Goal: Entertainment & Leisure: Consume media (video, audio)

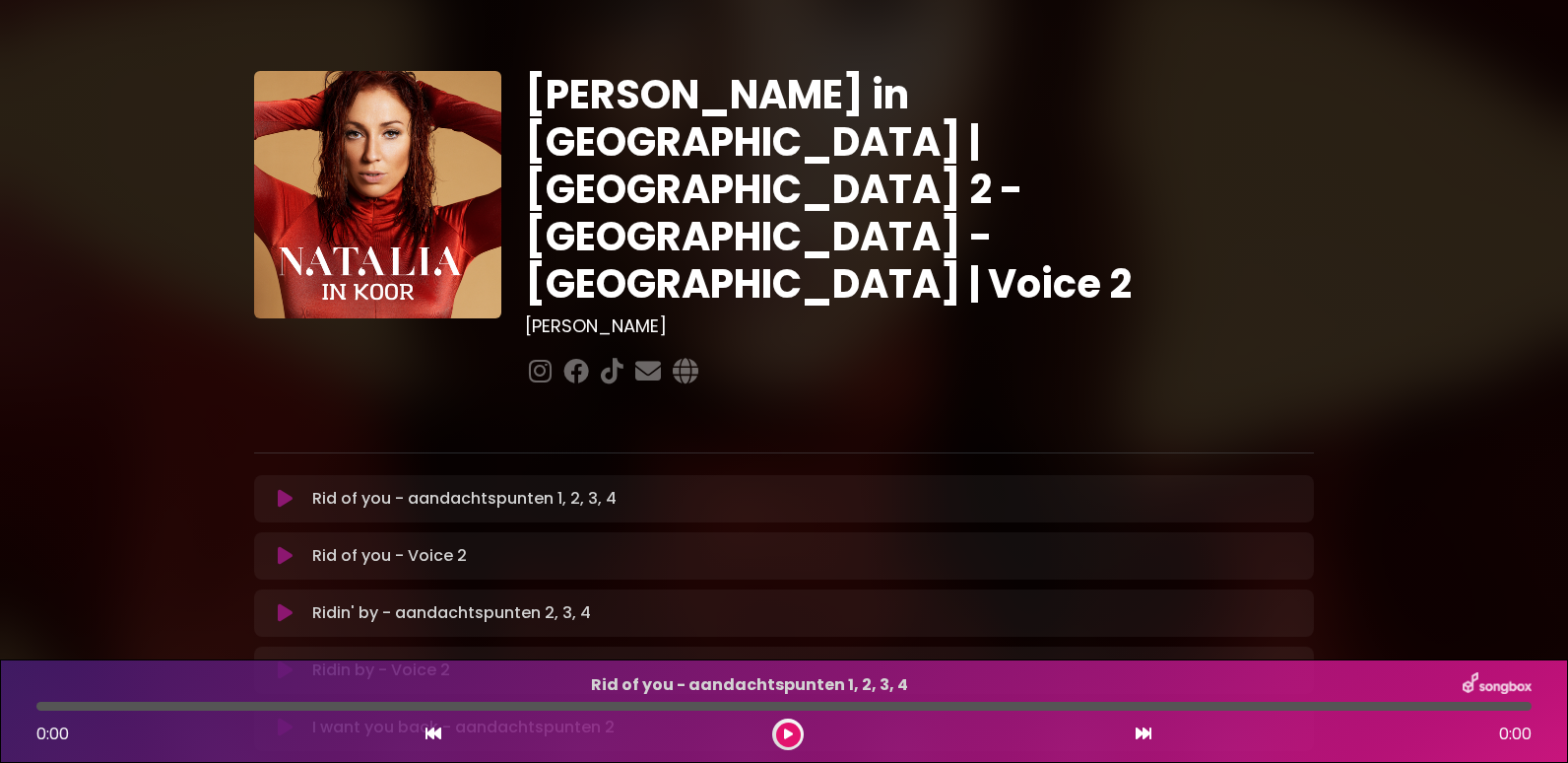
click at [282, 546] on icon at bounding box center [285, 556] width 15 height 20
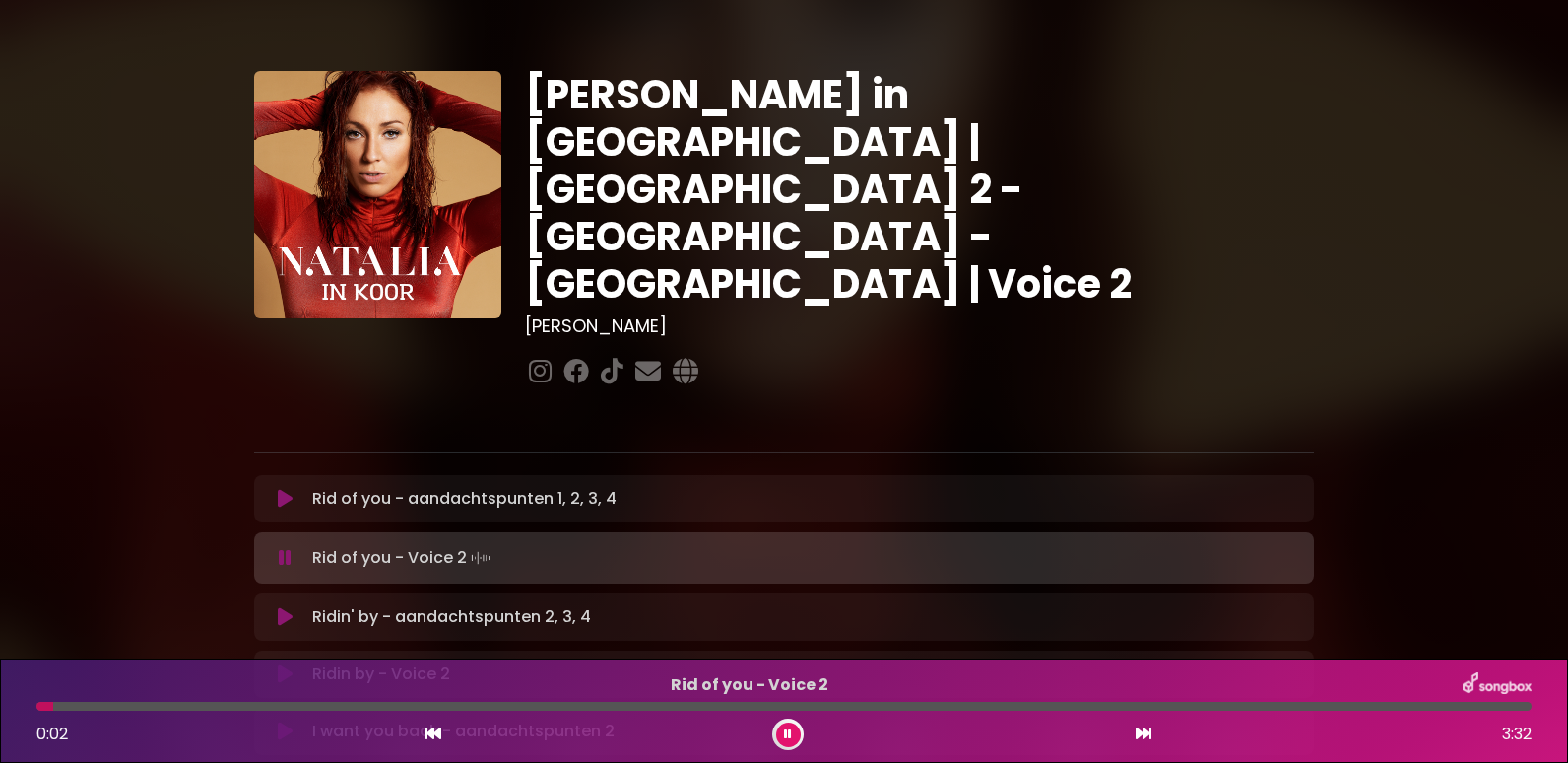
click at [116, 704] on div at bounding box center [784, 705] width 1495 height 9
click at [257, 704] on div at bounding box center [784, 705] width 1495 height 9
click at [477, 703] on div at bounding box center [784, 705] width 1495 height 9
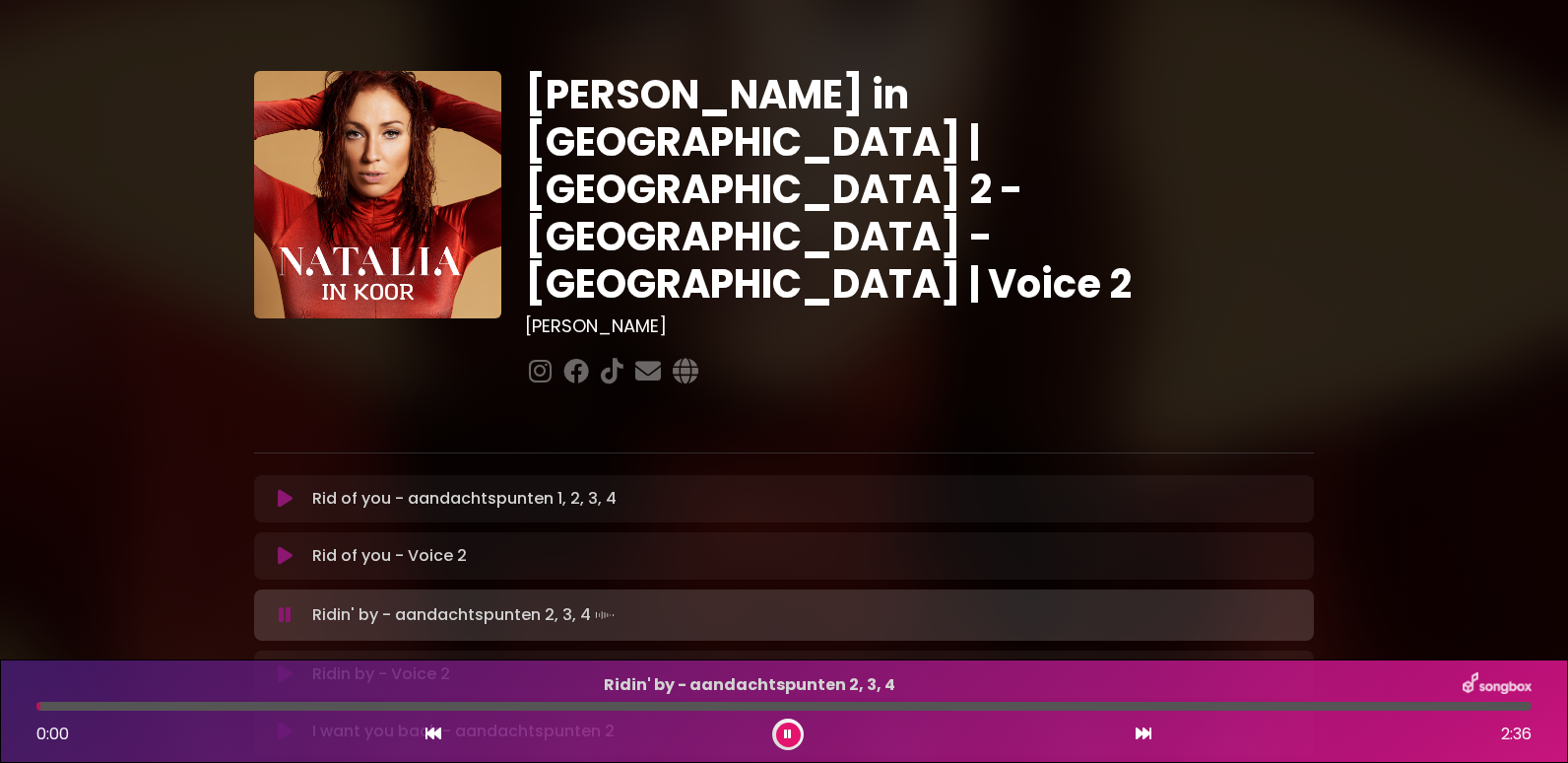
click at [284, 664] on icon at bounding box center [285, 674] width 15 height 20
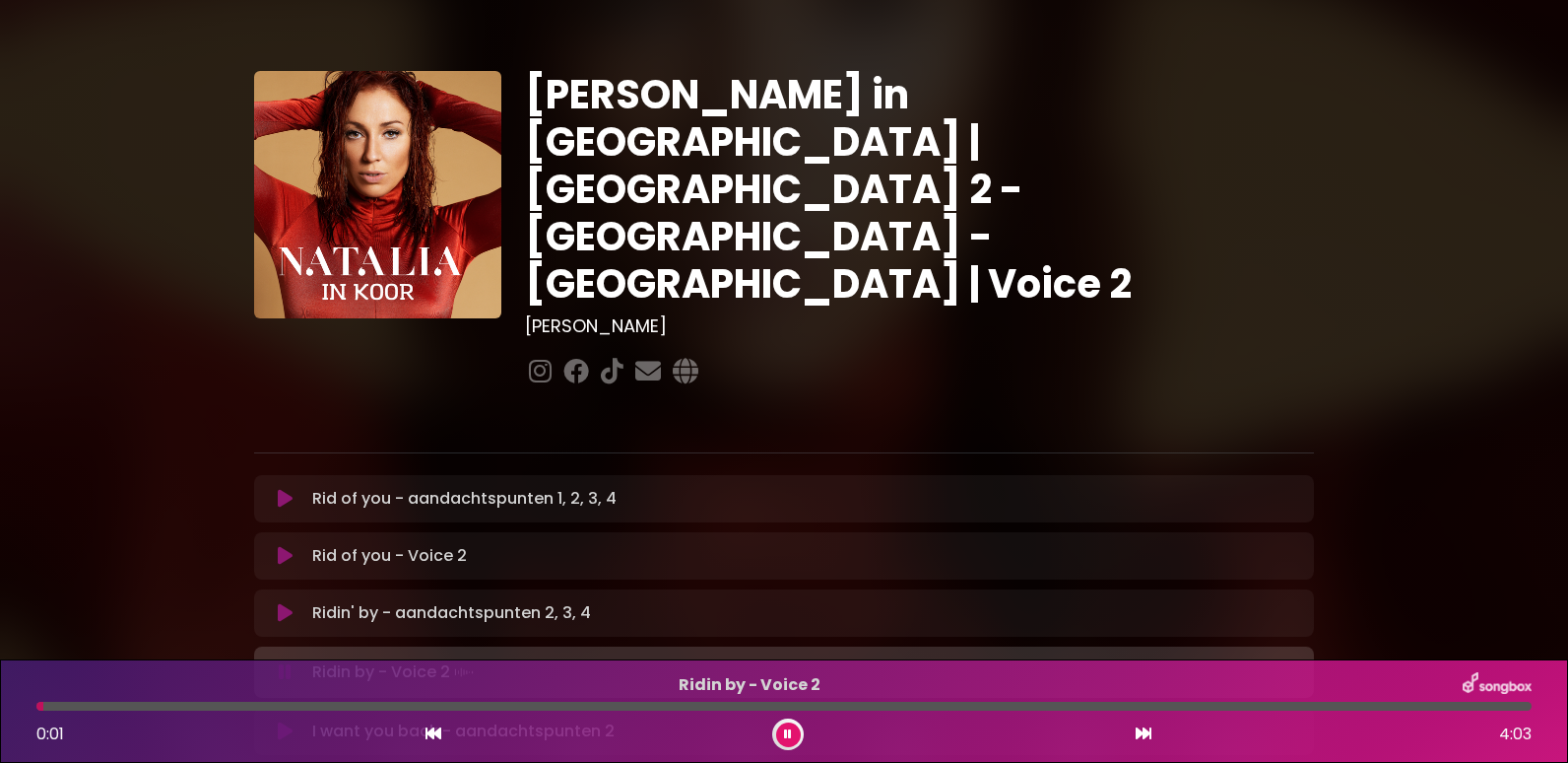
click at [162, 707] on div at bounding box center [784, 705] width 1495 height 9
click at [196, 706] on div at bounding box center [784, 705] width 1495 height 9
click at [245, 704] on div at bounding box center [784, 705] width 1495 height 9
click at [691, 700] on div "Ridin by - Voice 2 1:33 4:03" at bounding box center [784, 711] width 1519 height 78
click at [693, 702] on div at bounding box center [784, 705] width 1495 height 9
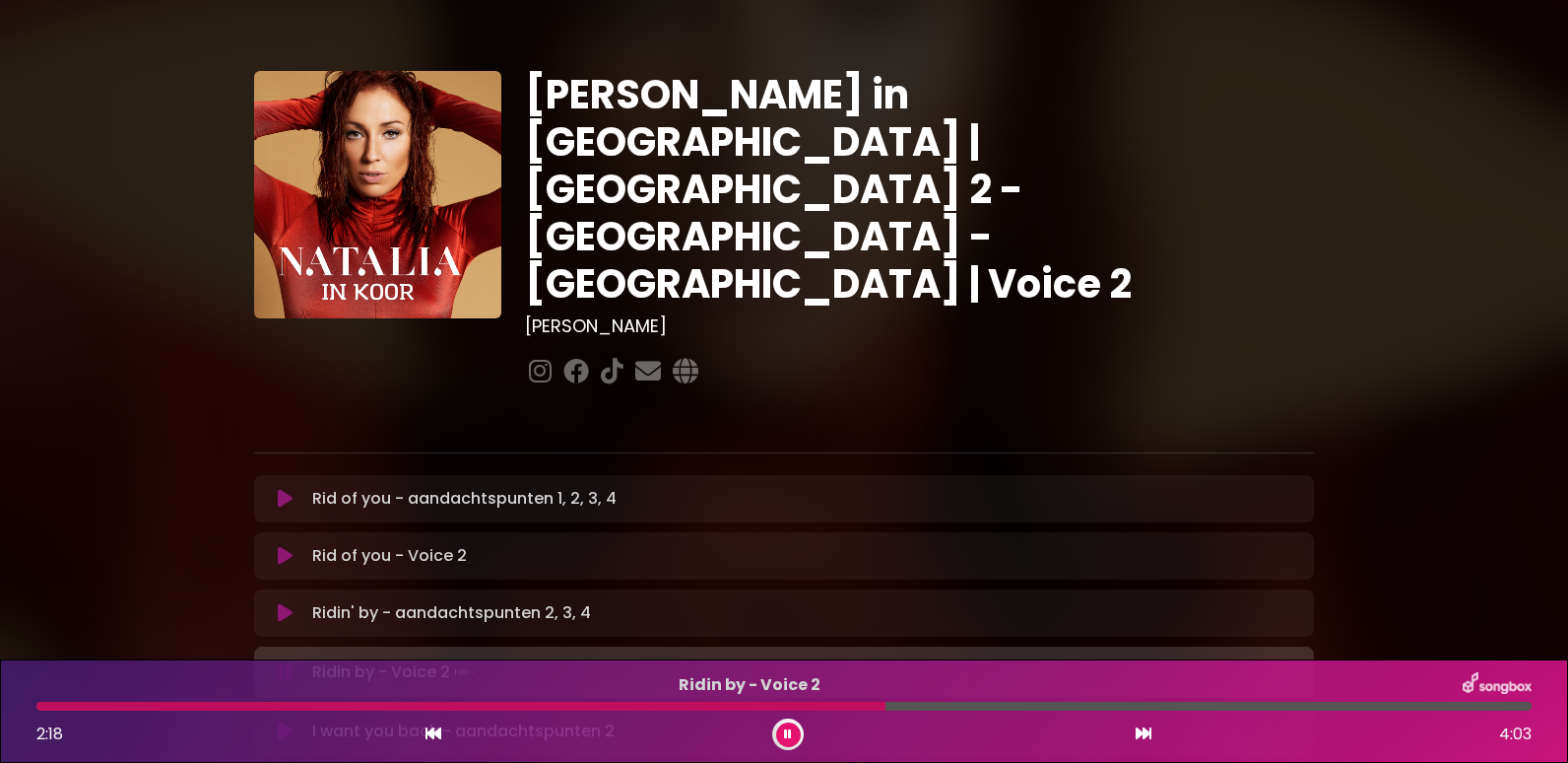
click at [887, 707] on div at bounding box center [784, 705] width 1495 height 9
click at [874, 707] on div at bounding box center [464, 705] width 855 height 9
click at [869, 708] on div at bounding box center [462, 705] width 851 height 9
click at [993, 707] on div at bounding box center [784, 705] width 1495 height 9
click at [1072, 705] on div at bounding box center [784, 705] width 1495 height 9
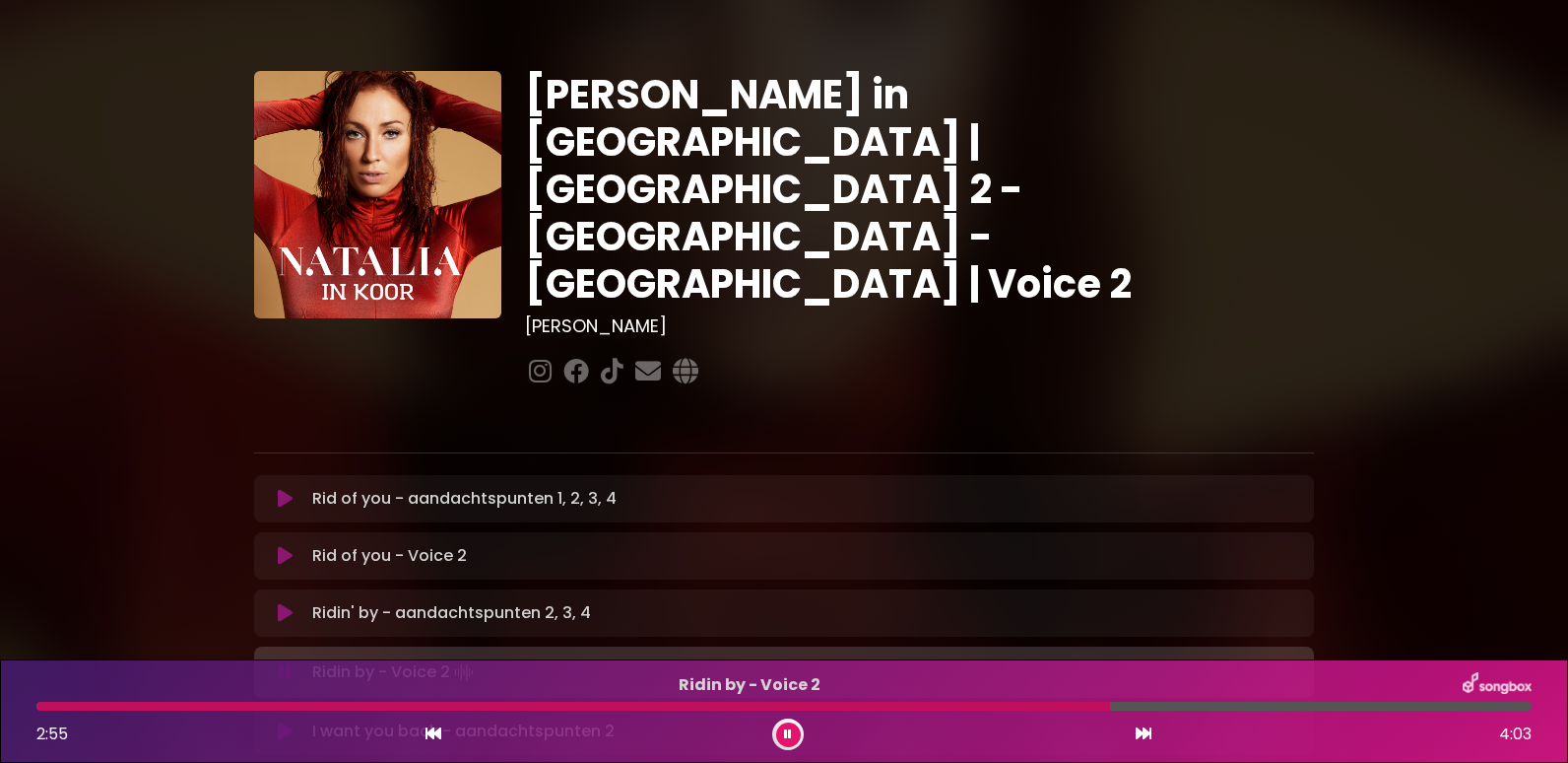
click at [1024, 703] on div at bounding box center [574, 705] width 1074 height 9
click at [1482, 705] on div at bounding box center [784, 705] width 1495 height 9
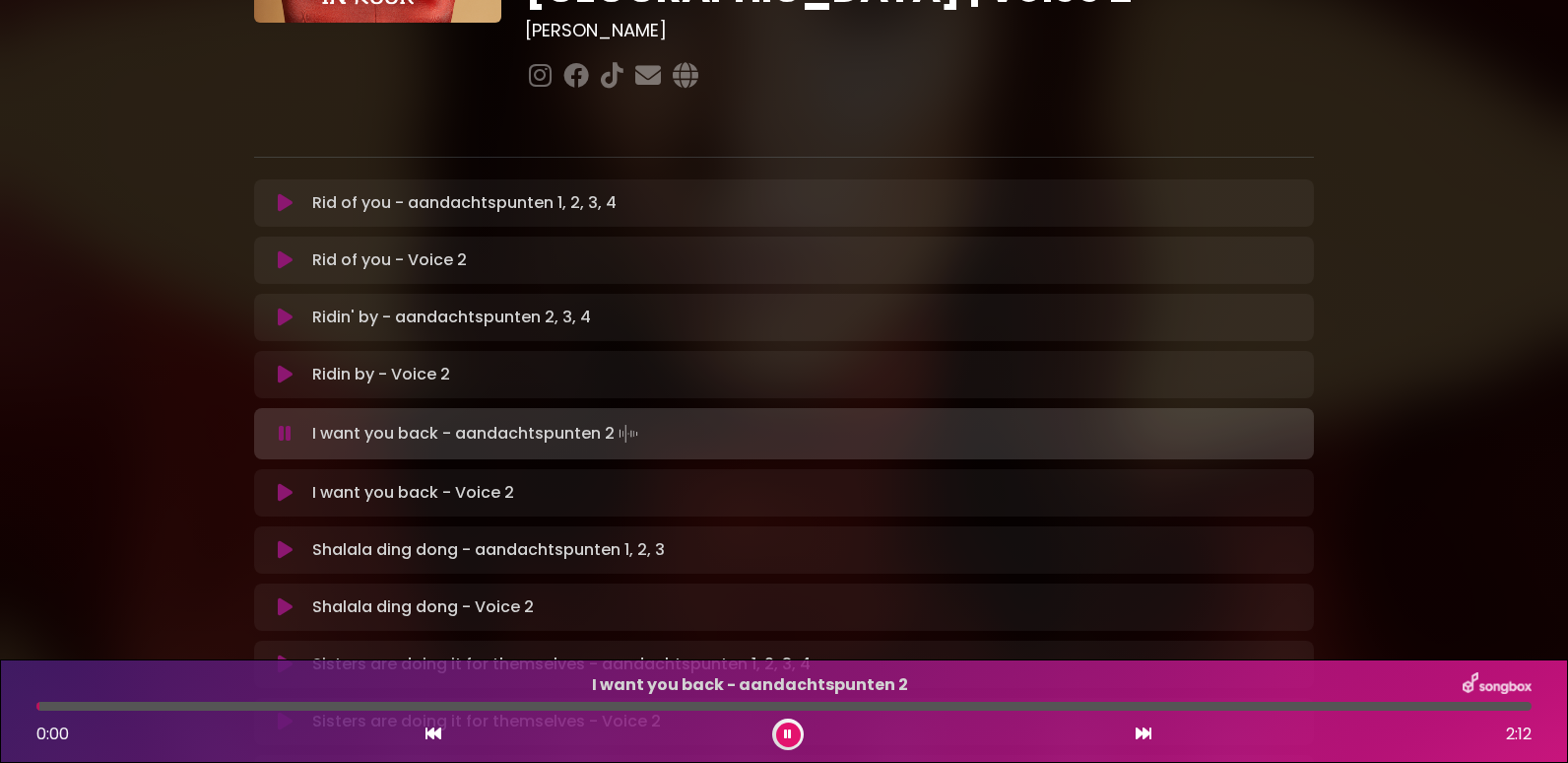
scroll to position [493, 0]
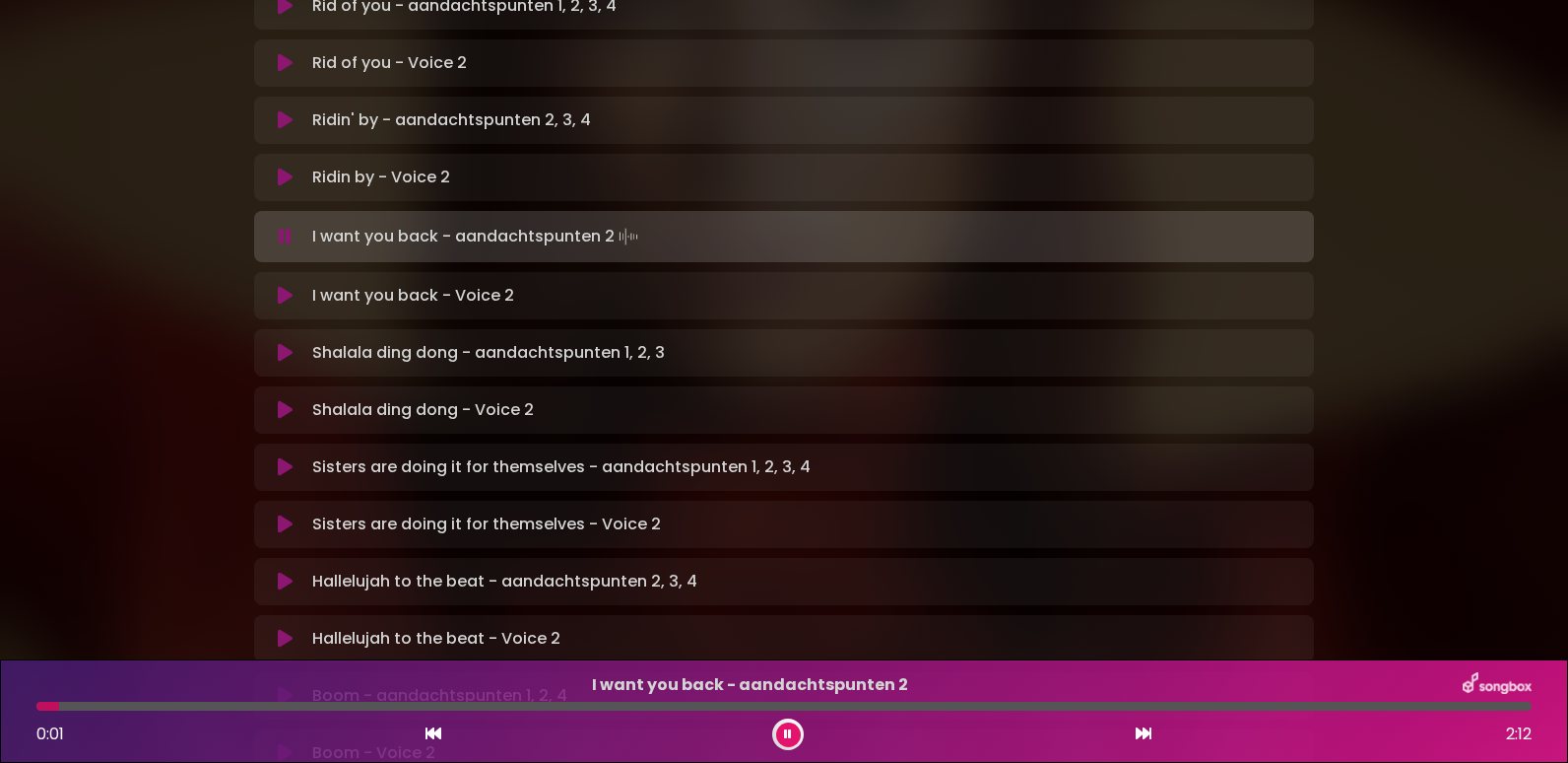
click at [283, 285] on icon at bounding box center [285, 295] width 15 height 20
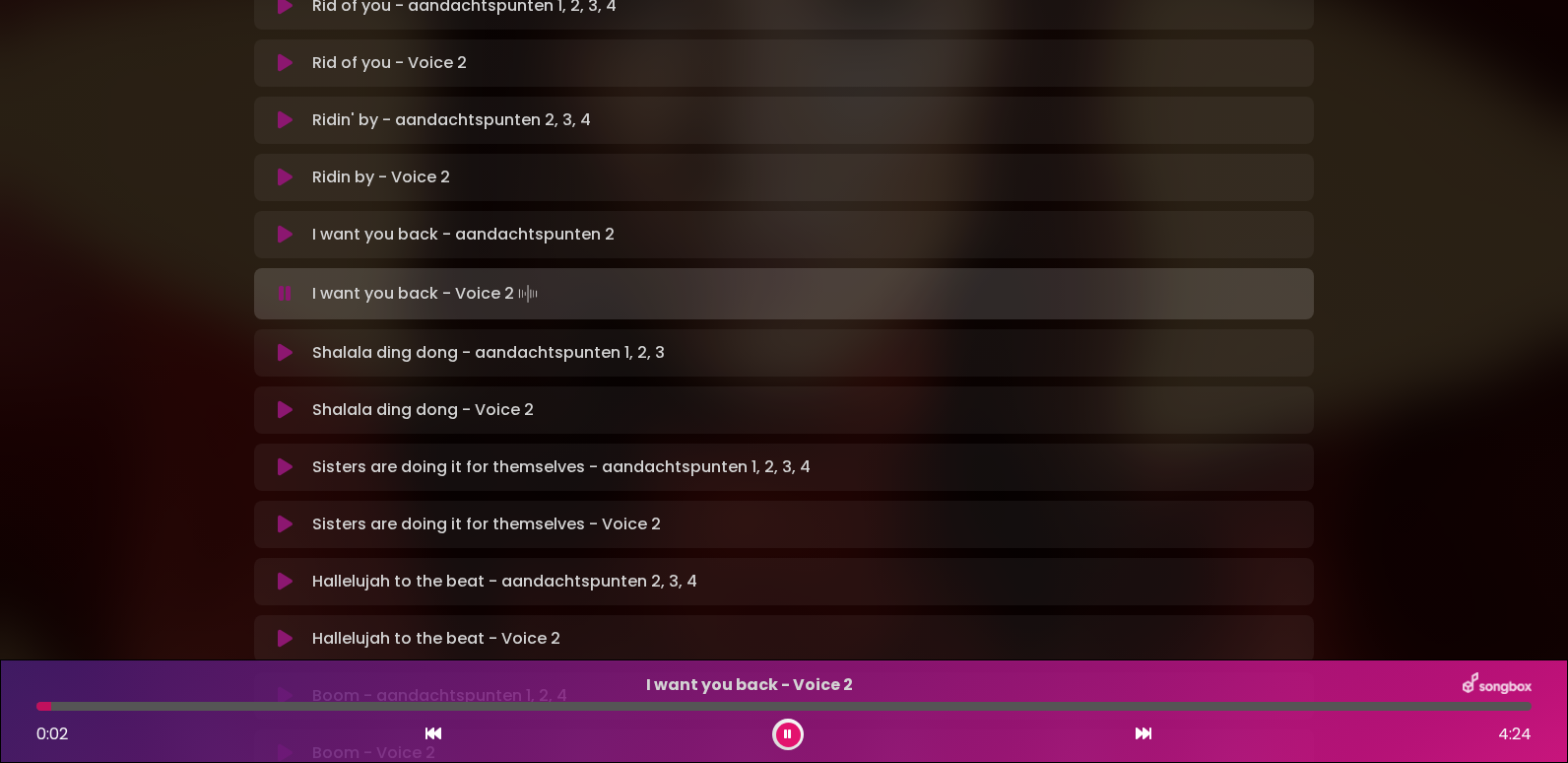
click at [261, 705] on div at bounding box center [784, 705] width 1495 height 9
click at [321, 705] on div at bounding box center [784, 705] width 1495 height 9
click at [579, 704] on div at bounding box center [784, 705] width 1495 height 9
click at [554, 702] on div at bounding box center [315, 705] width 558 height 9
click at [1127, 706] on div at bounding box center [784, 705] width 1495 height 9
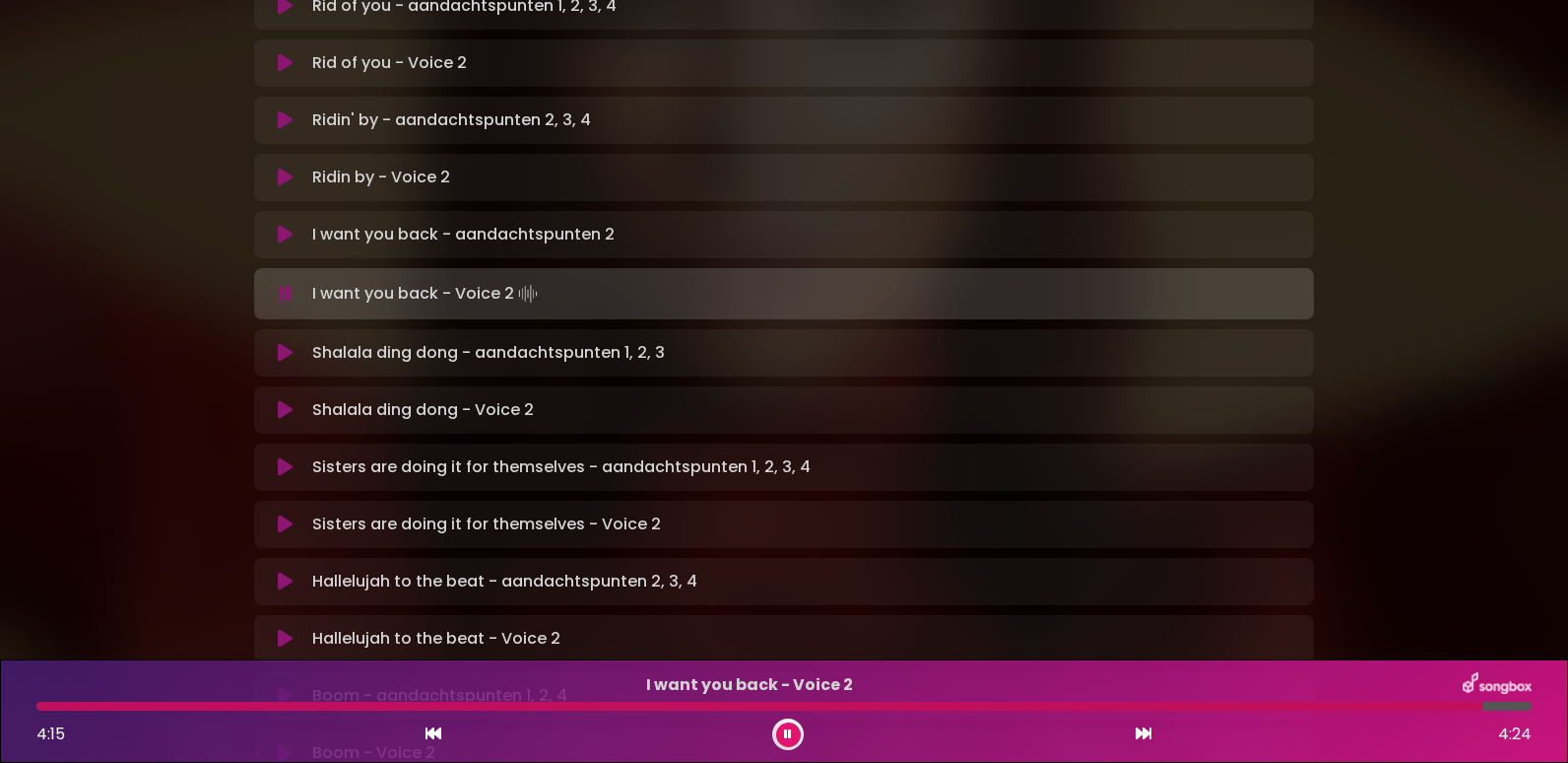
click at [283, 400] on icon at bounding box center [285, 410] width 15 height 20
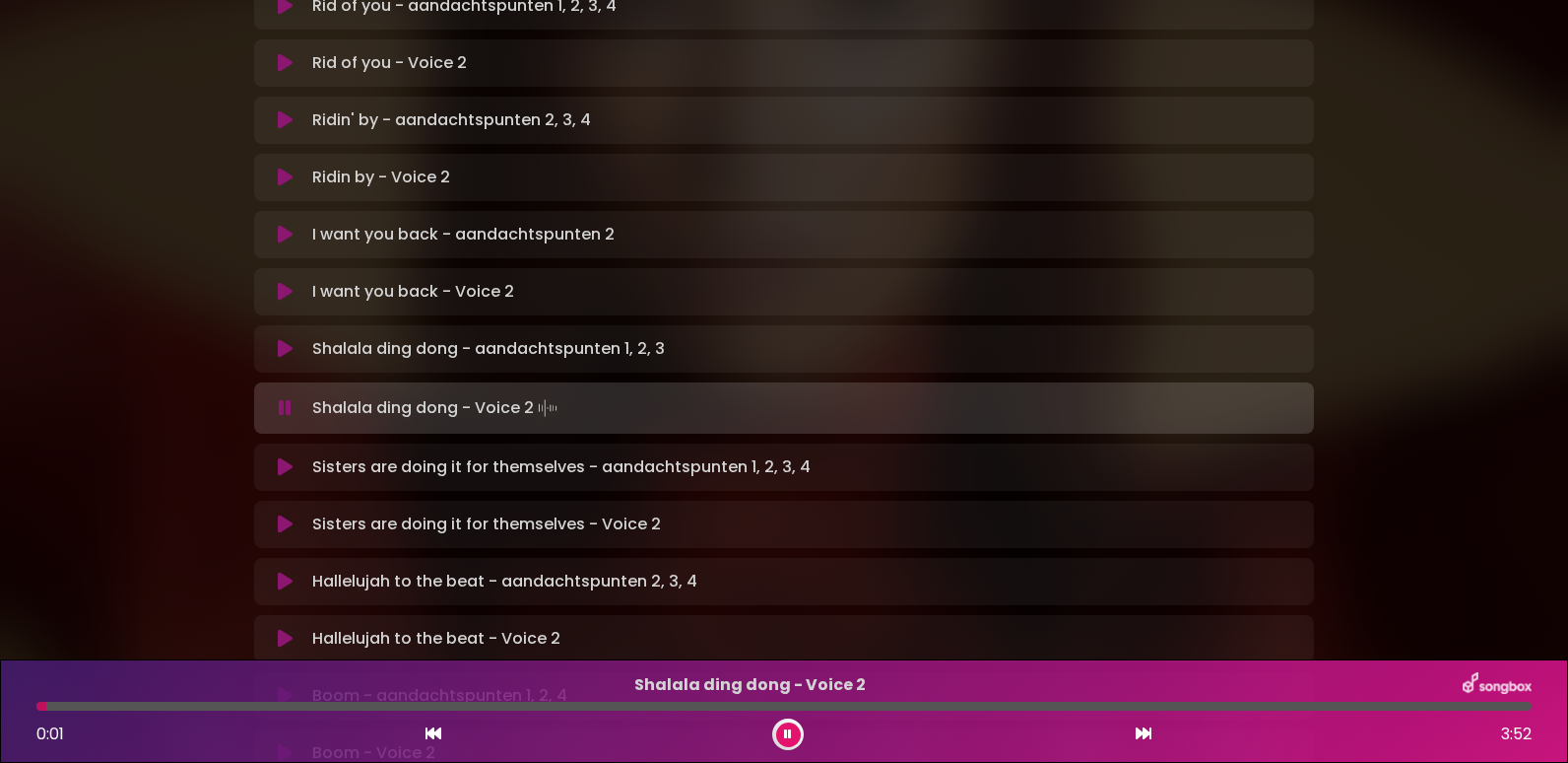
click at [142, 704] on div at bounding box center [784, 705] width 1495 height 9
click at [125, 702] on div at bounding box center [93, 705] width 113 height 9
click at [398, 710] on div "Shalala ding dong - Voice 2 0:48 3:52" at bounding box center [784, 711] width 1519 height 78
click at [400, 704] on div at bounding box center [784, 705] width 1495 height 9
click at [419, 704] on div at bounding box center [784, 705] width 1495 height 9
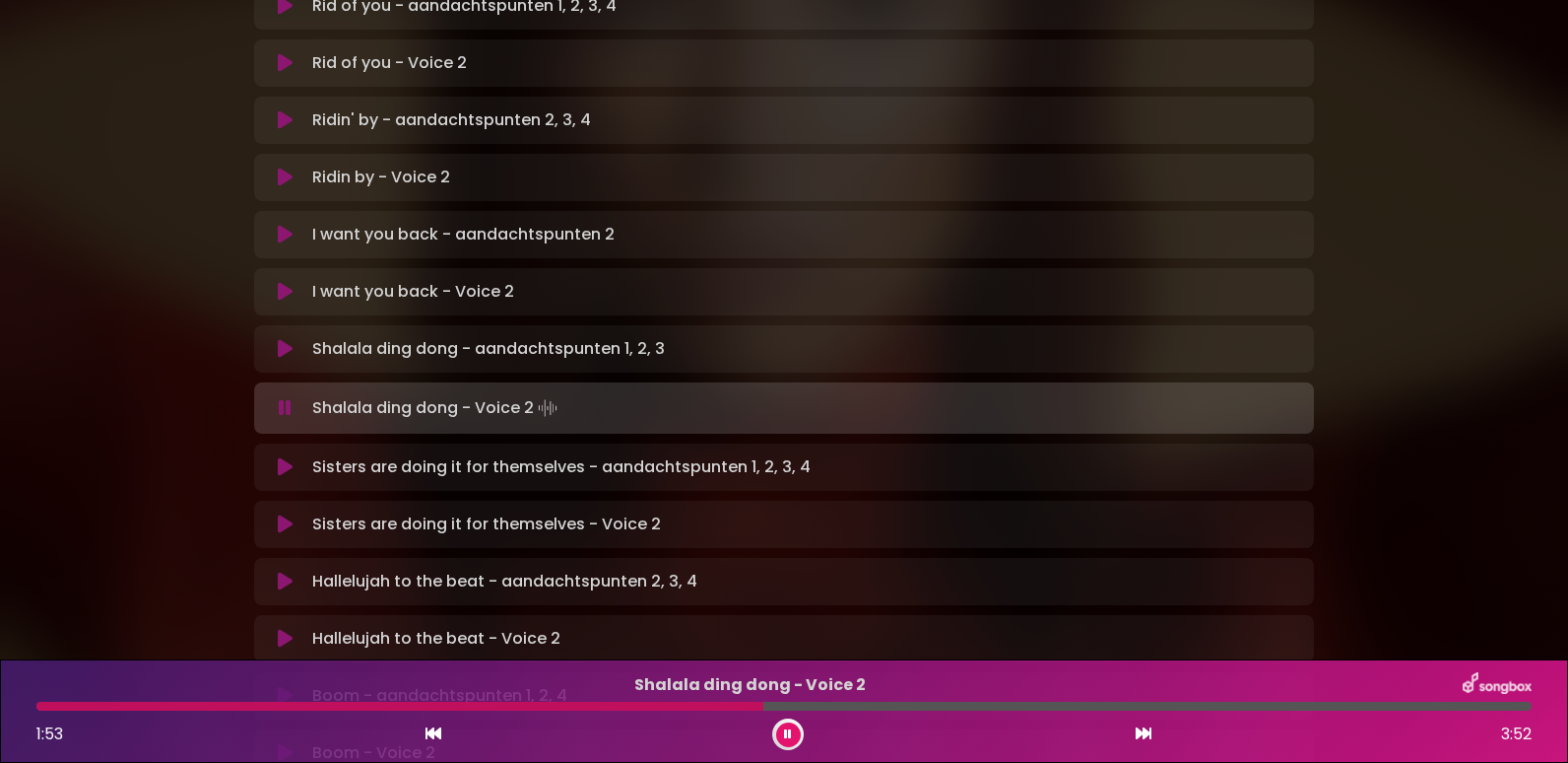
click at [833, 703] on div at bounding box center [784, 705] width 1495 height 9
click at [1171, 704] on div at bounding box center [784, 705] width 1495 height 9
click at [435, 513] on p "Sisters are doing it for themselves - Voice 2 Loading Track..." at bounding box center [807, 525] width 990 height 24
click at [288, 515] on icon at bounding box center [285, 525] width 15 height 20
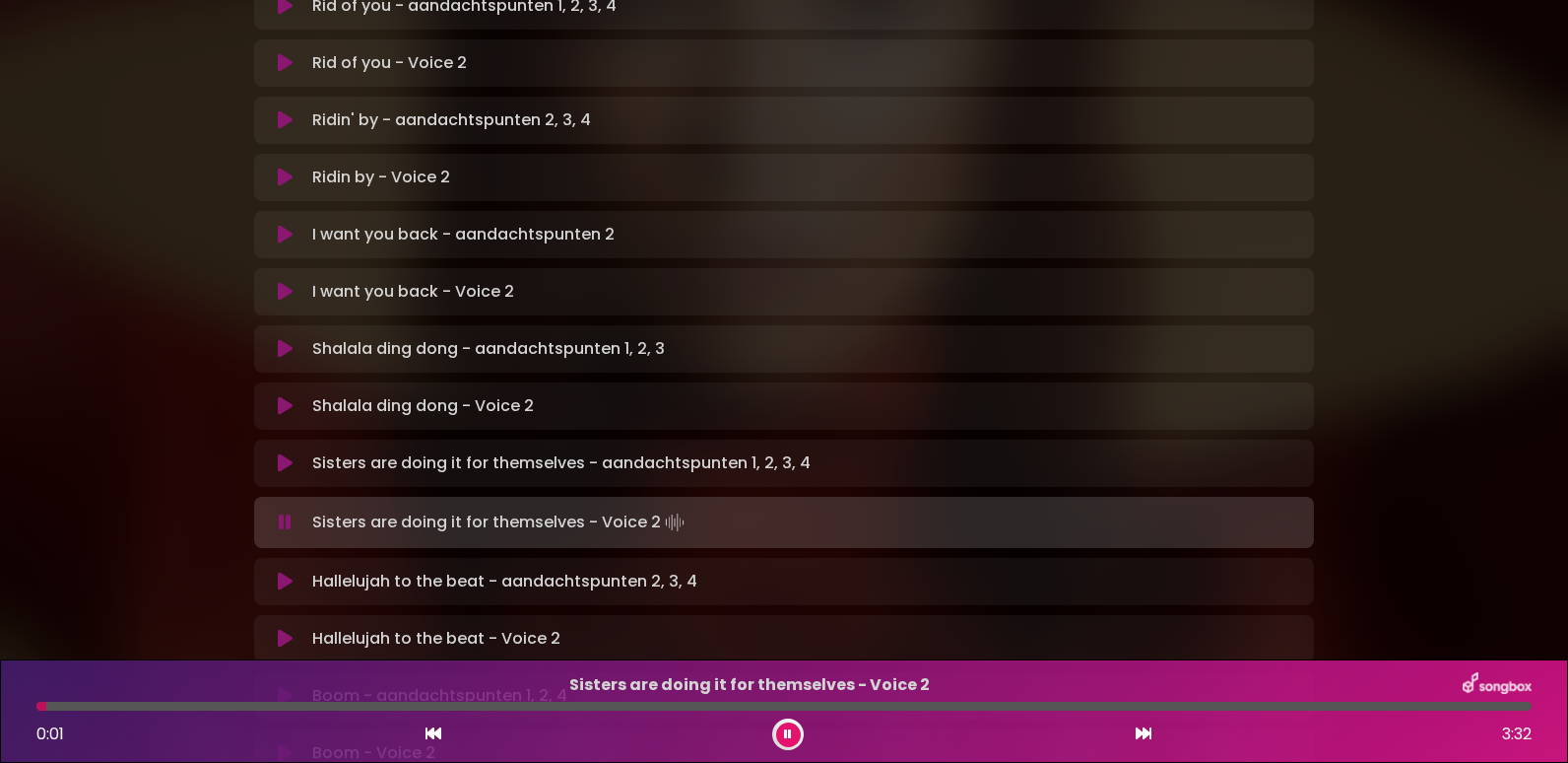
click at [288, 513] on icon at bounding box center [285, 523] width 13 height 20
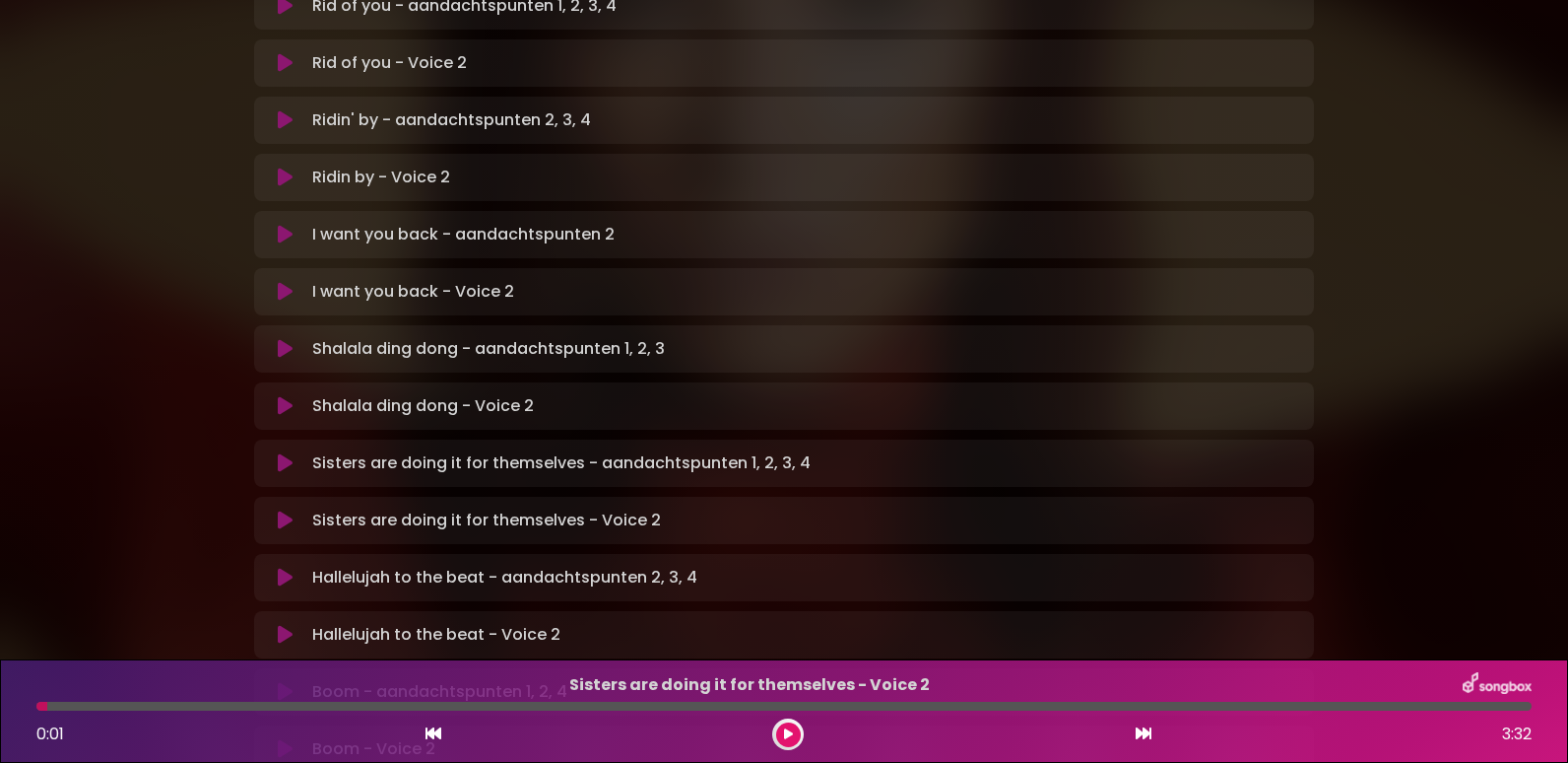
click at [288, 511] on icon at bounding box center [285, 521] width 15 height 20
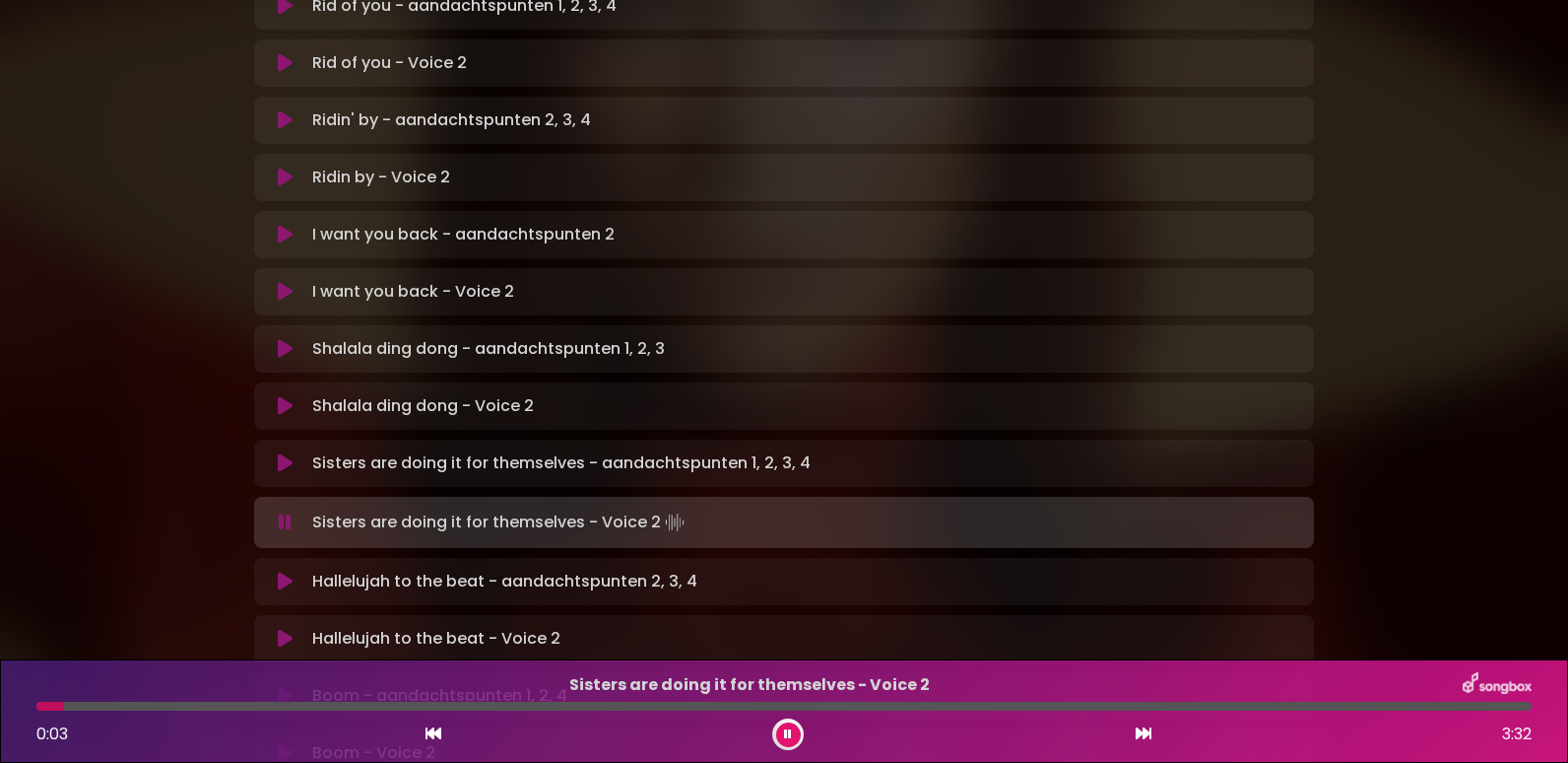
click at [123, 701] on div at bounding box center [784, 705] width 1495 height 9
click at [311, 704] on div at bounding box center [784, 705] width 1495 height 9
click at [295, 705] on div at bounding box center [178, 705] width 281 height 9
click at [286, 705] on div at bounding box center [171, 705] width 268 height 9
click at [361, 705] on div at bounding box center [784, 705] width 1495 height 9
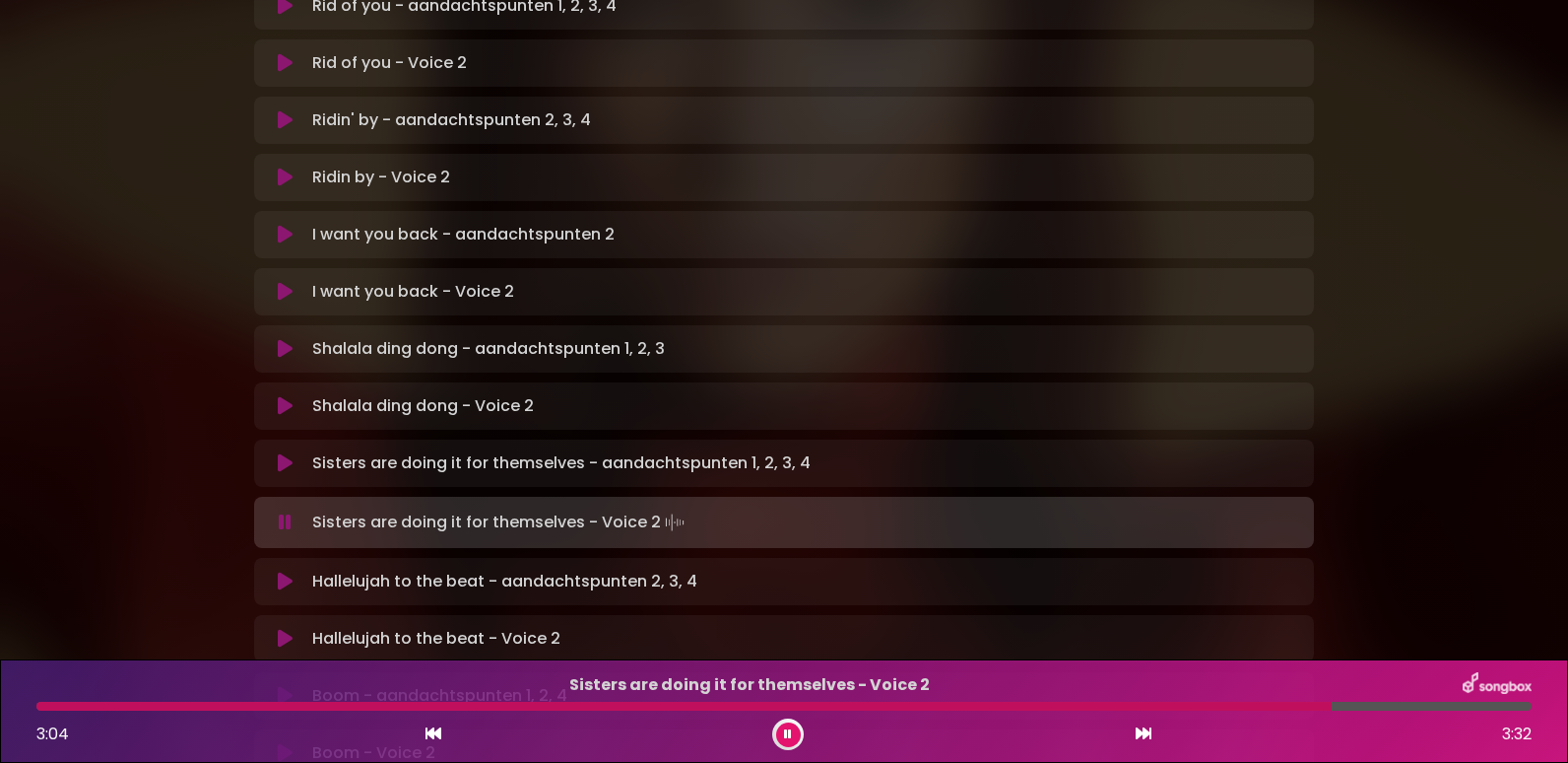
click at [1468, 702] on div at bounding box center [784, 705] width 1495 height 9
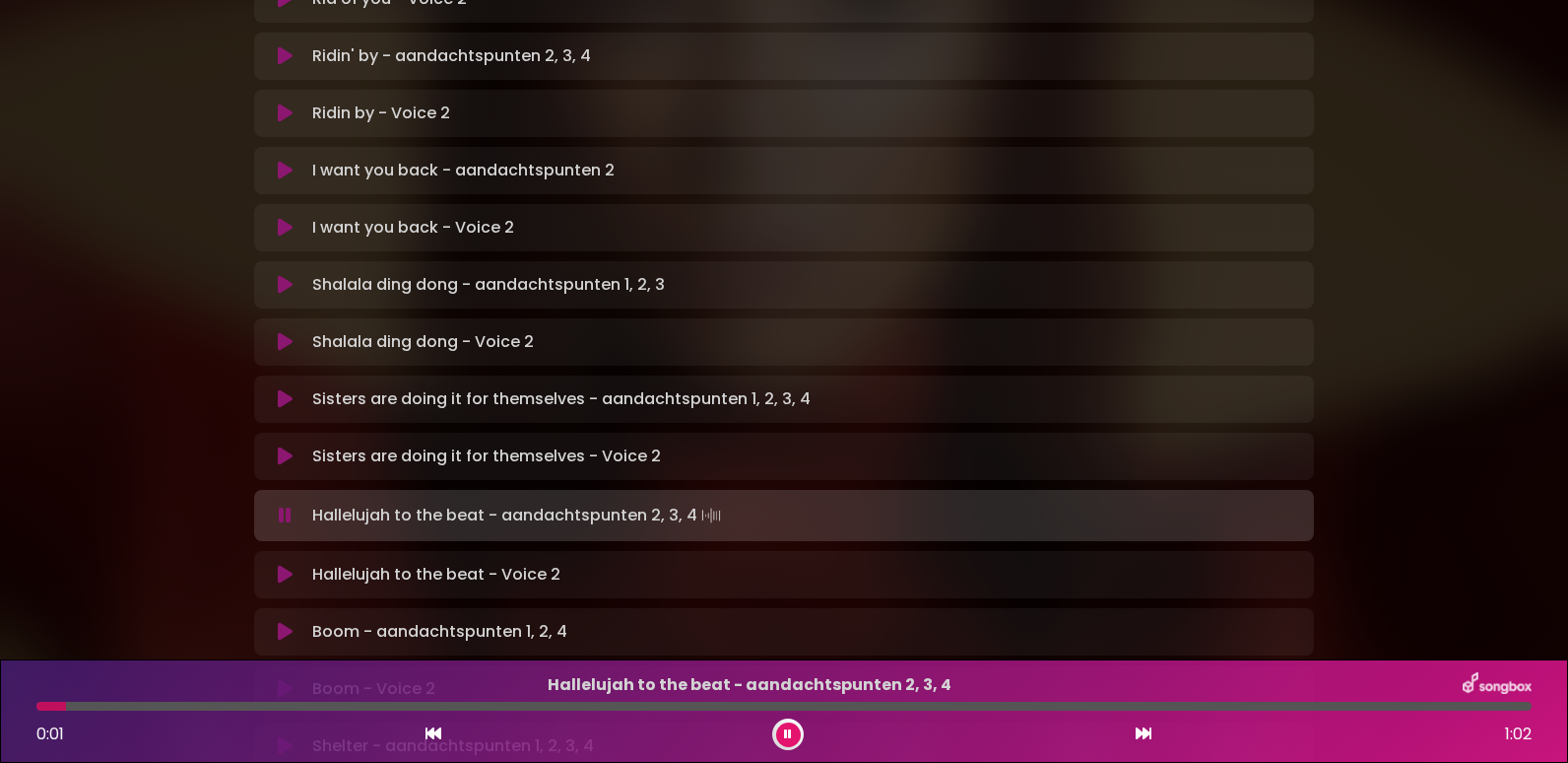
scroll to position [591, 0]
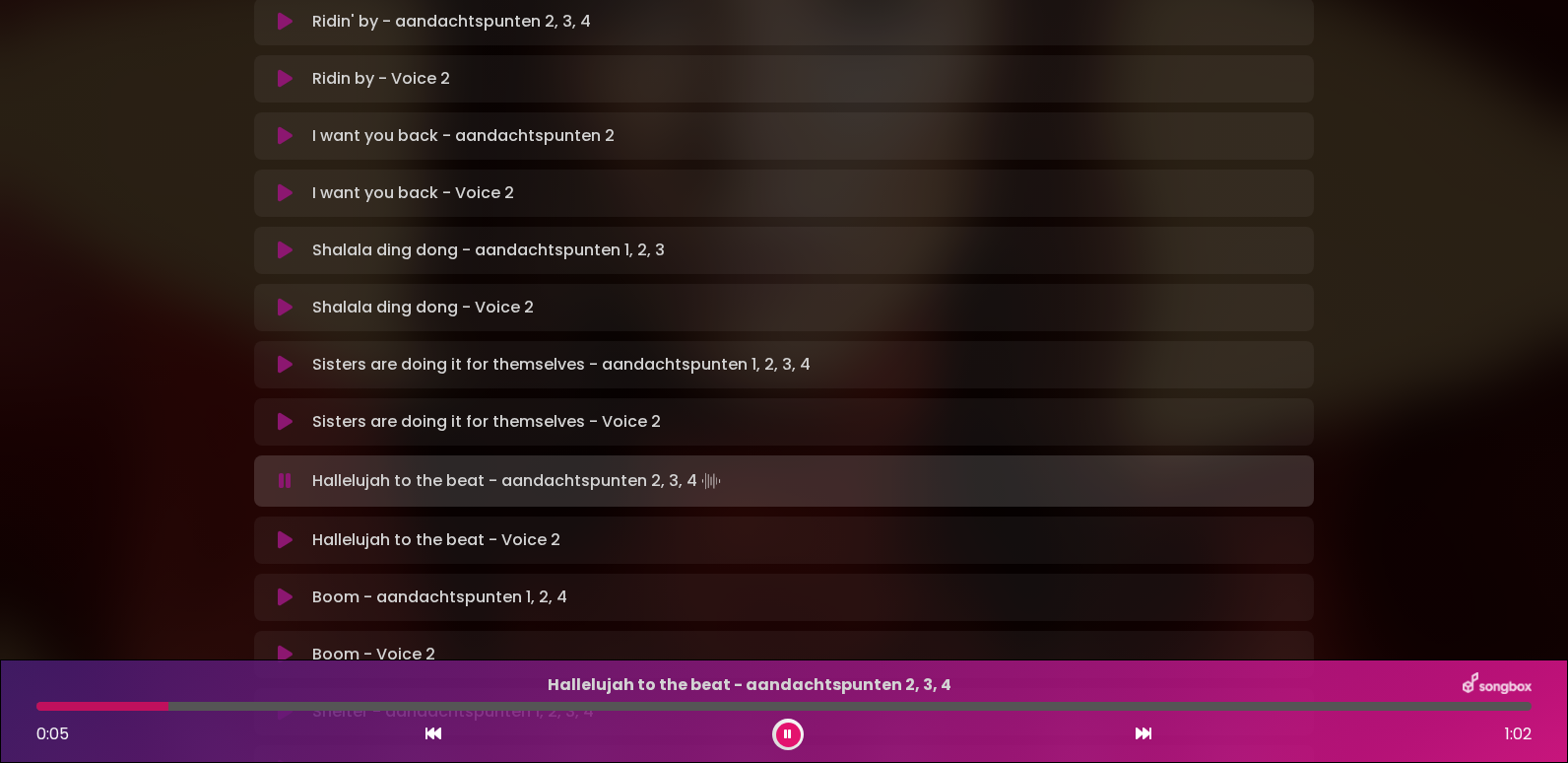
click at [288, 530] on icon at bounding box center [285, 540] width 15 height 20
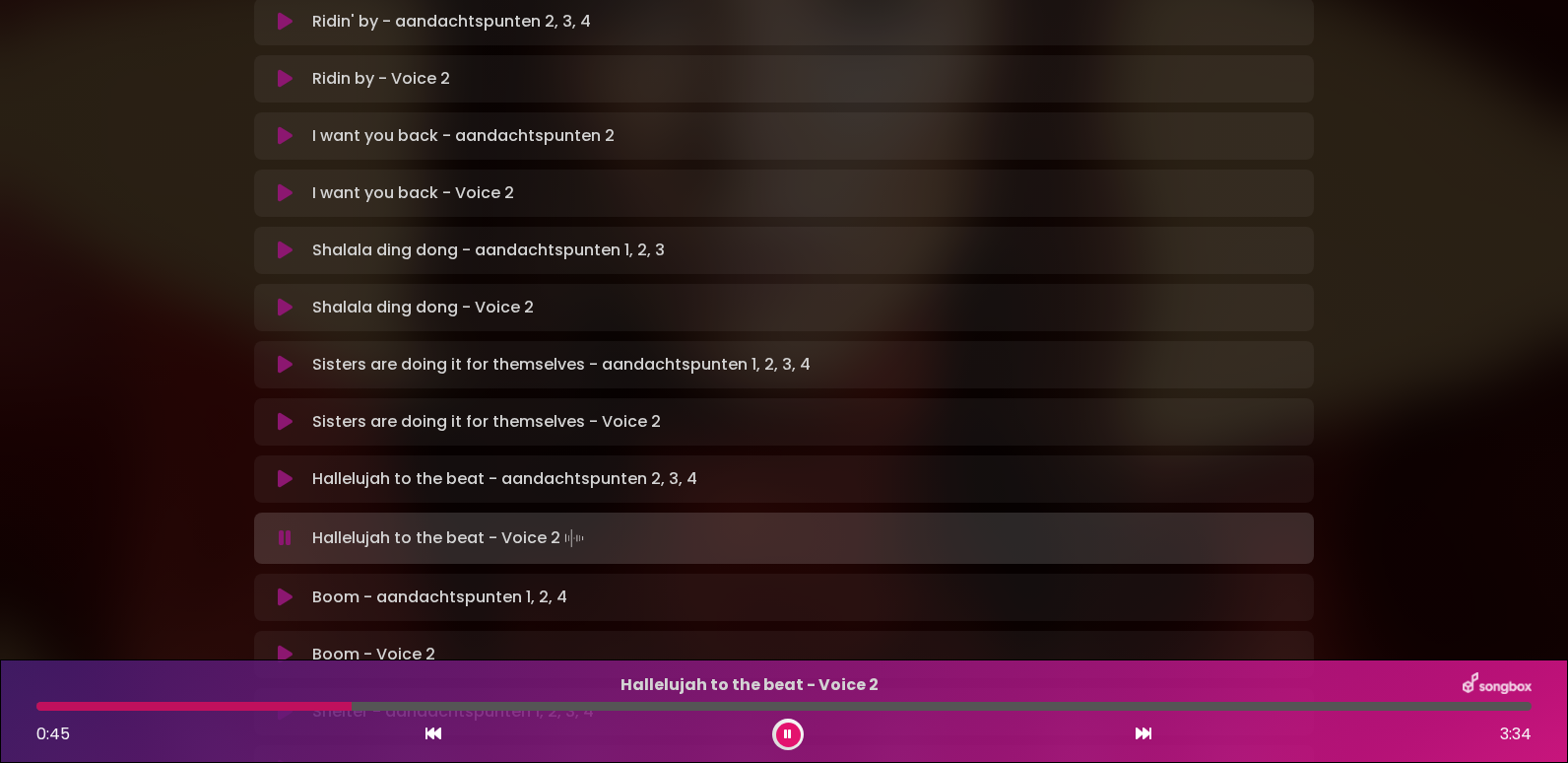
click at [493, 710] on div "Hallelujah to the beat - Voice 2 0:45 3:34" at bounding box center [784, 711] width 1519 height 78
click at [493, 710] on div "Hallelujah to the beat - Voice 2 0:46 3:34" at bounding box center [784, 711] width 1519 height 78
click at [492, 703] on div at bounding box center [784, 705] width 1495 height 9
click at [522, 707] on div at bounding box center [784, 705] width 1495 height 9
click at [554, 707] on div at bounding box center [784, 705] width 1495 height 9
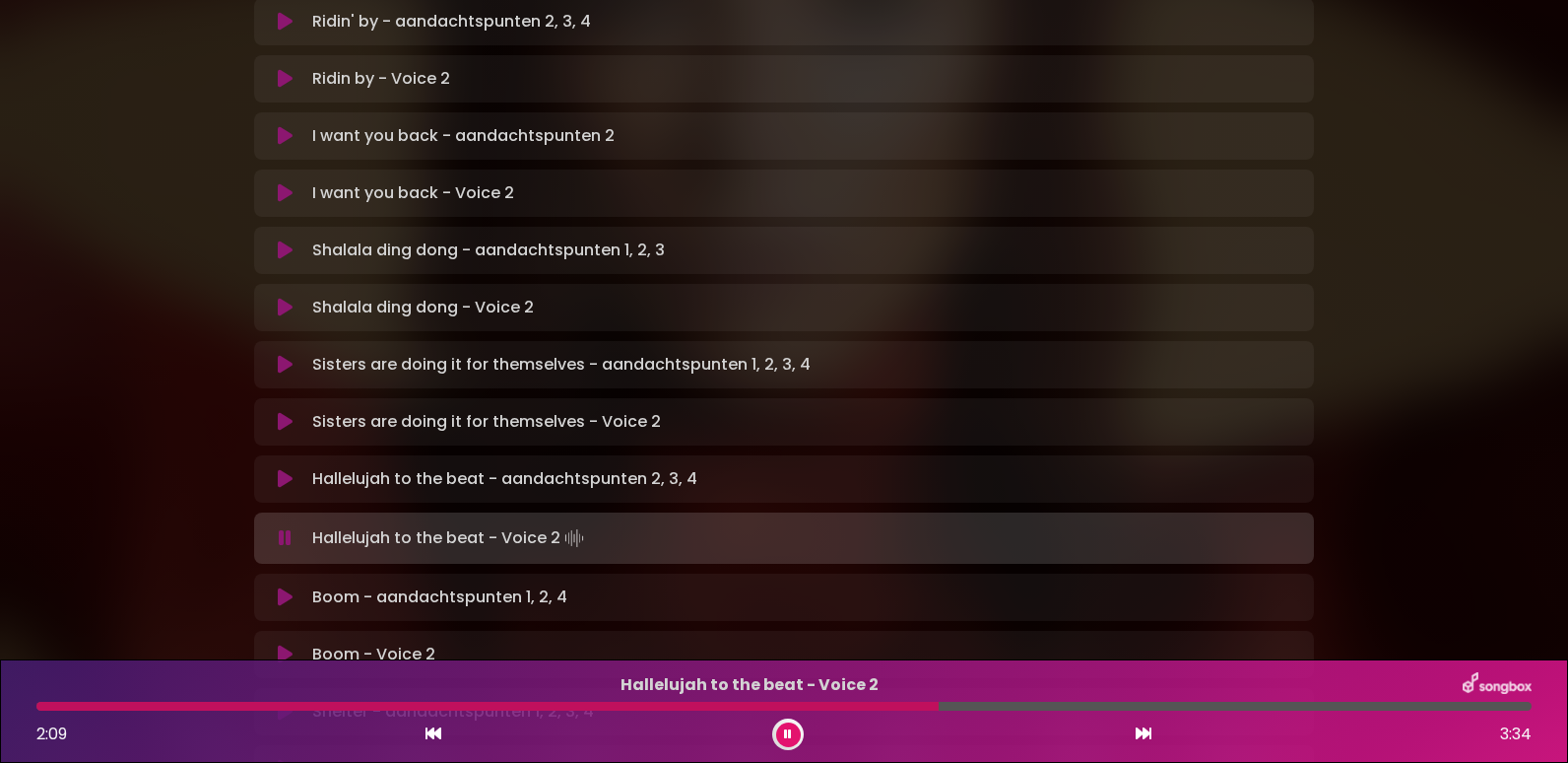
click at [977, 706] on div at bounding box center [784, 705] width 1495 height 9
click at [1485, 703] on div at bounding box center [784, 705] width 1495 height 9
click at [1457, 703] on div at bounding box center [769, 705] width 1465 height 9
click at [289, 644] on icon at bounding box center [285, 654] width 15 height 20
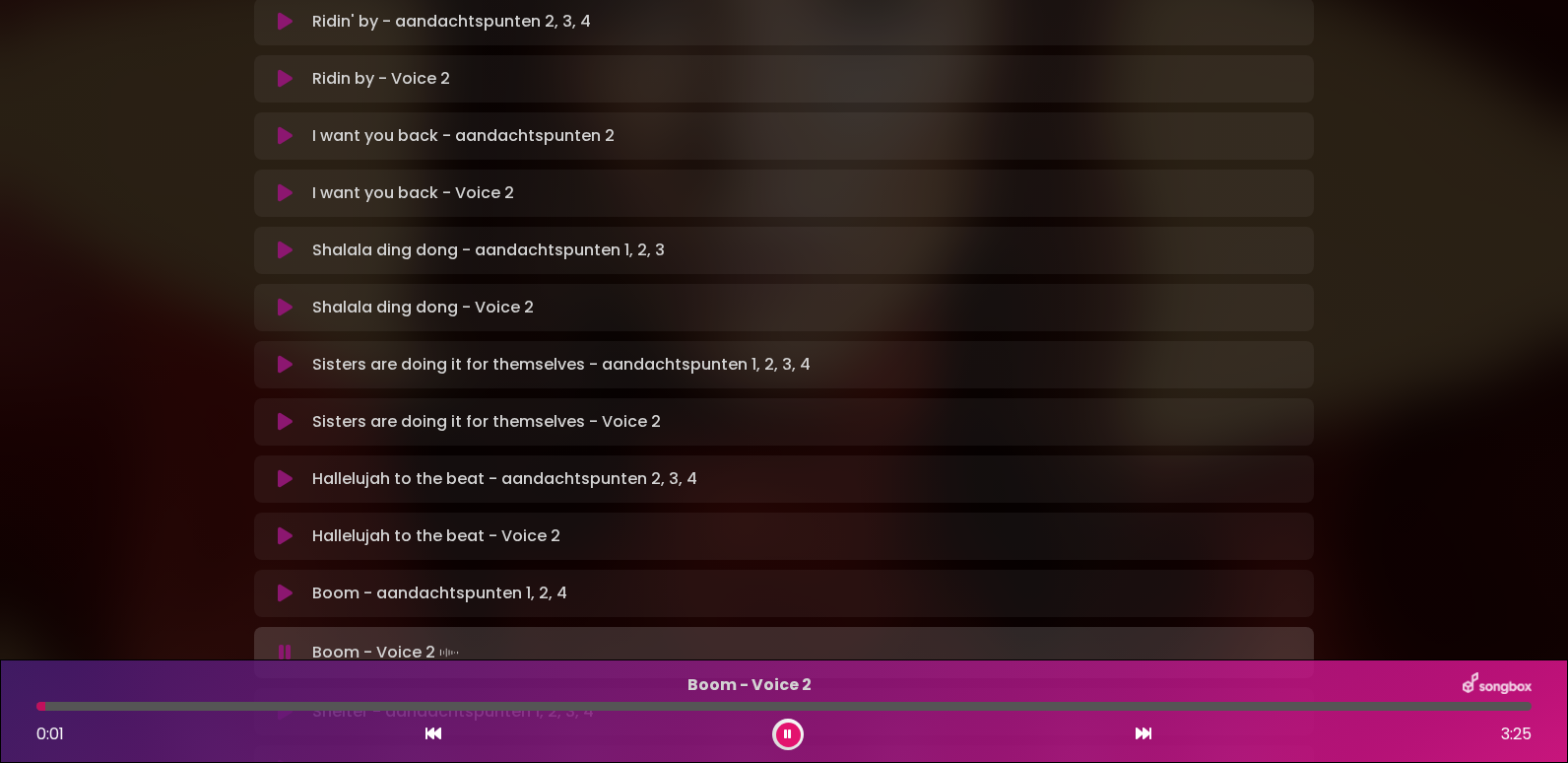
click at [791, 733] on icon at bounding box center [788, 734] width 8 height 12
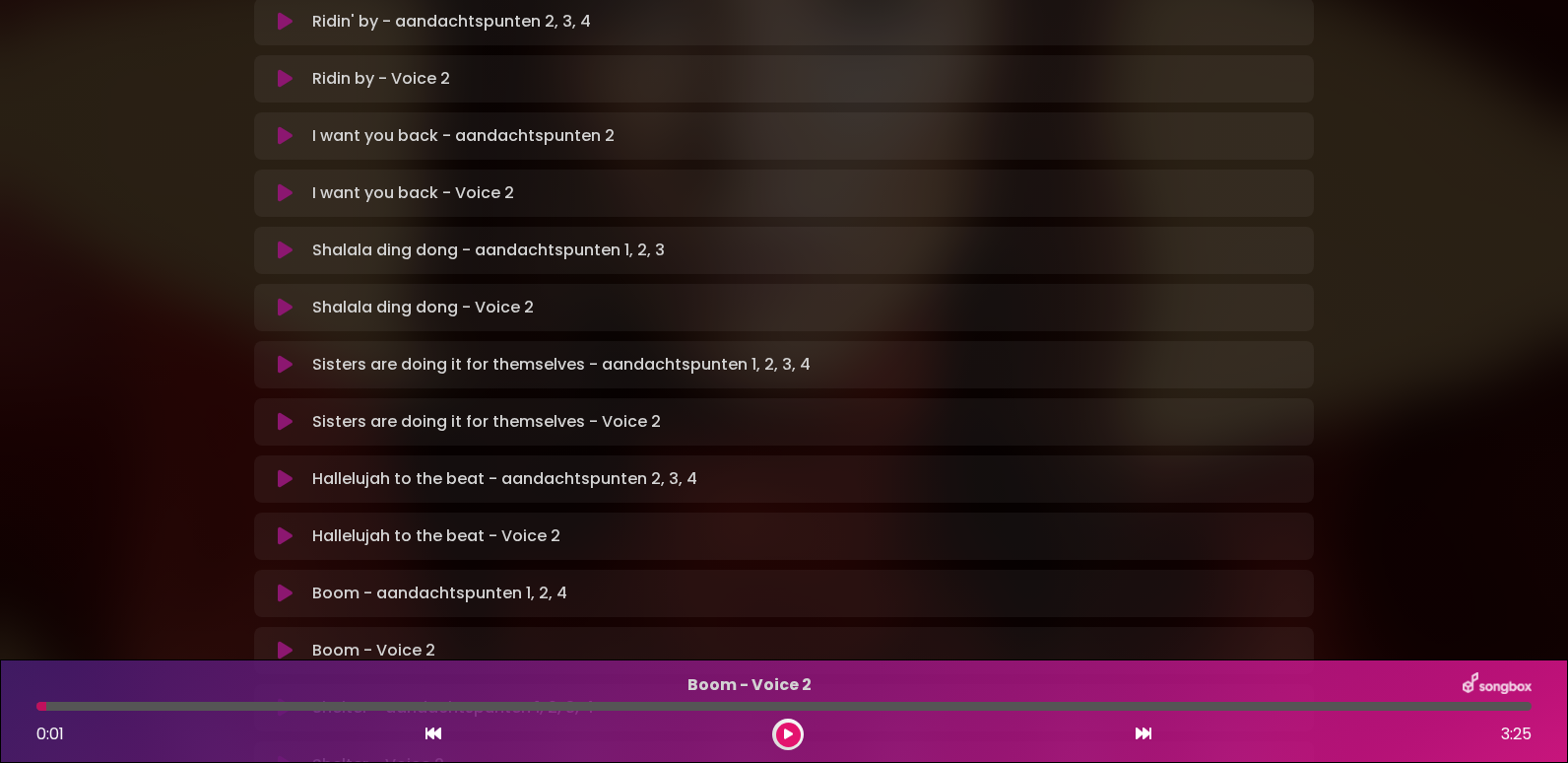
click at [795, 733] on button at bounding box center [788, 734] width 25 height 25
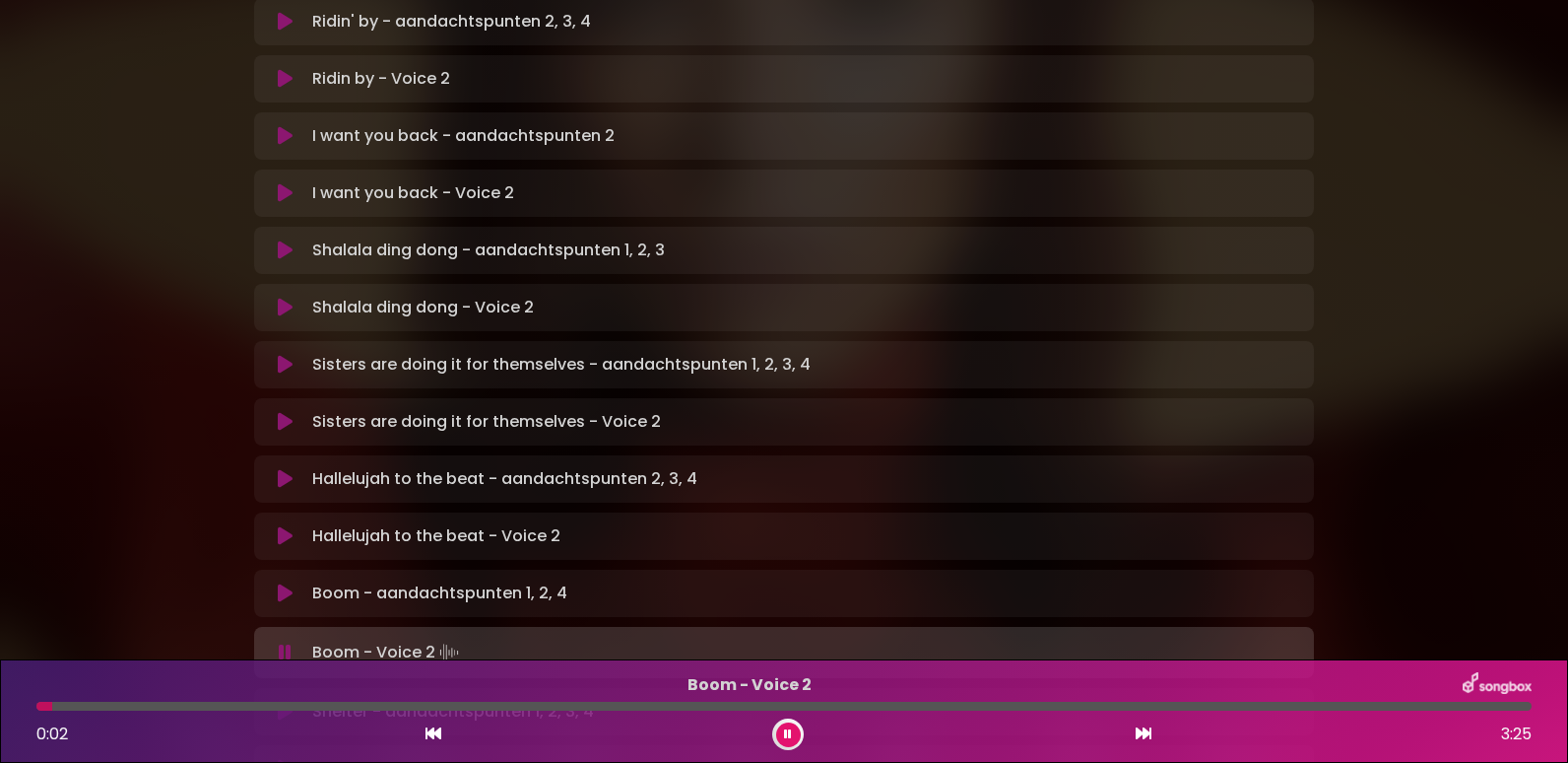
click at [182, 702] on div at bounding box center [784, 705] width 1495 height 9
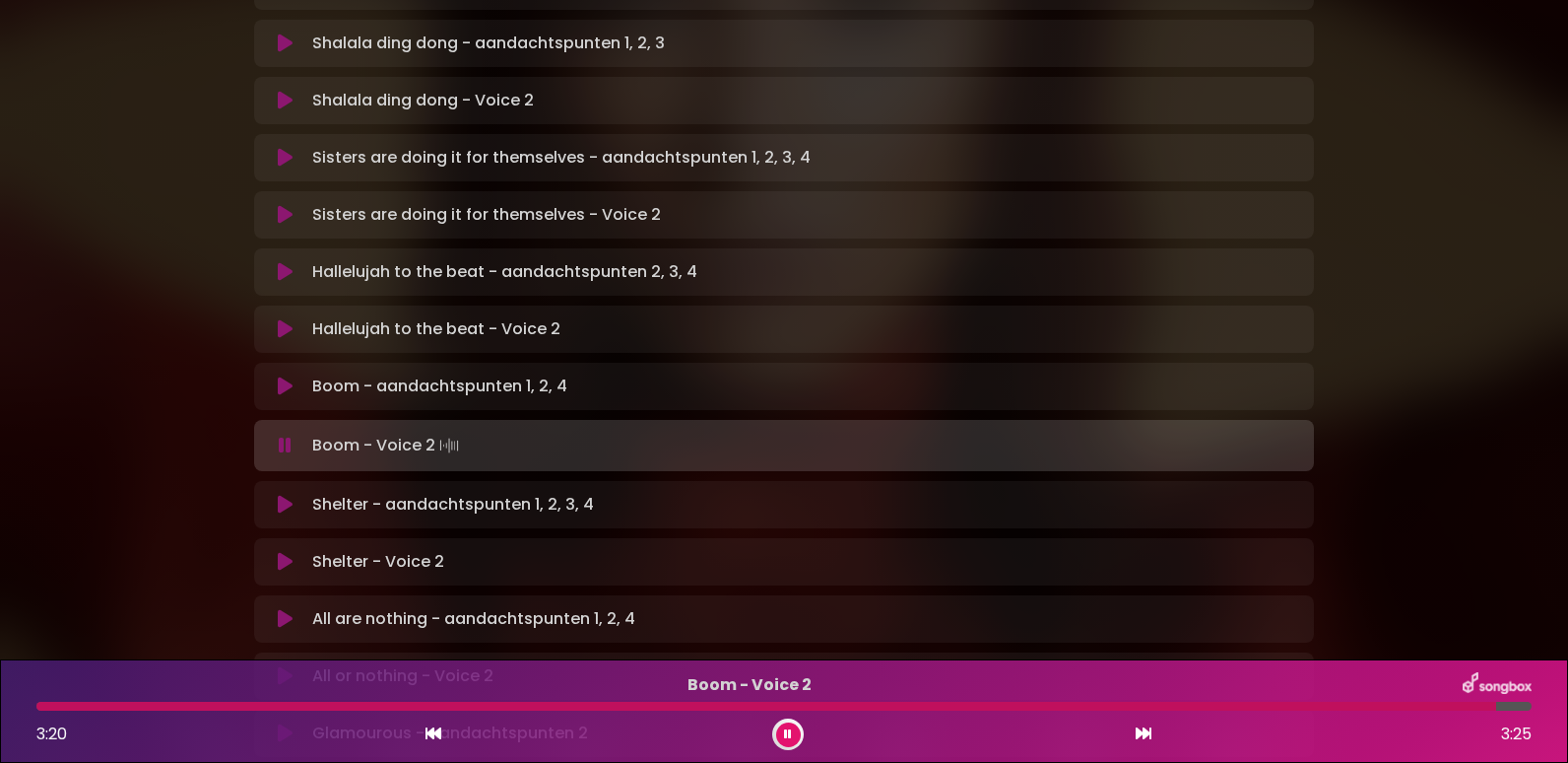
scroll to position [887, 0]
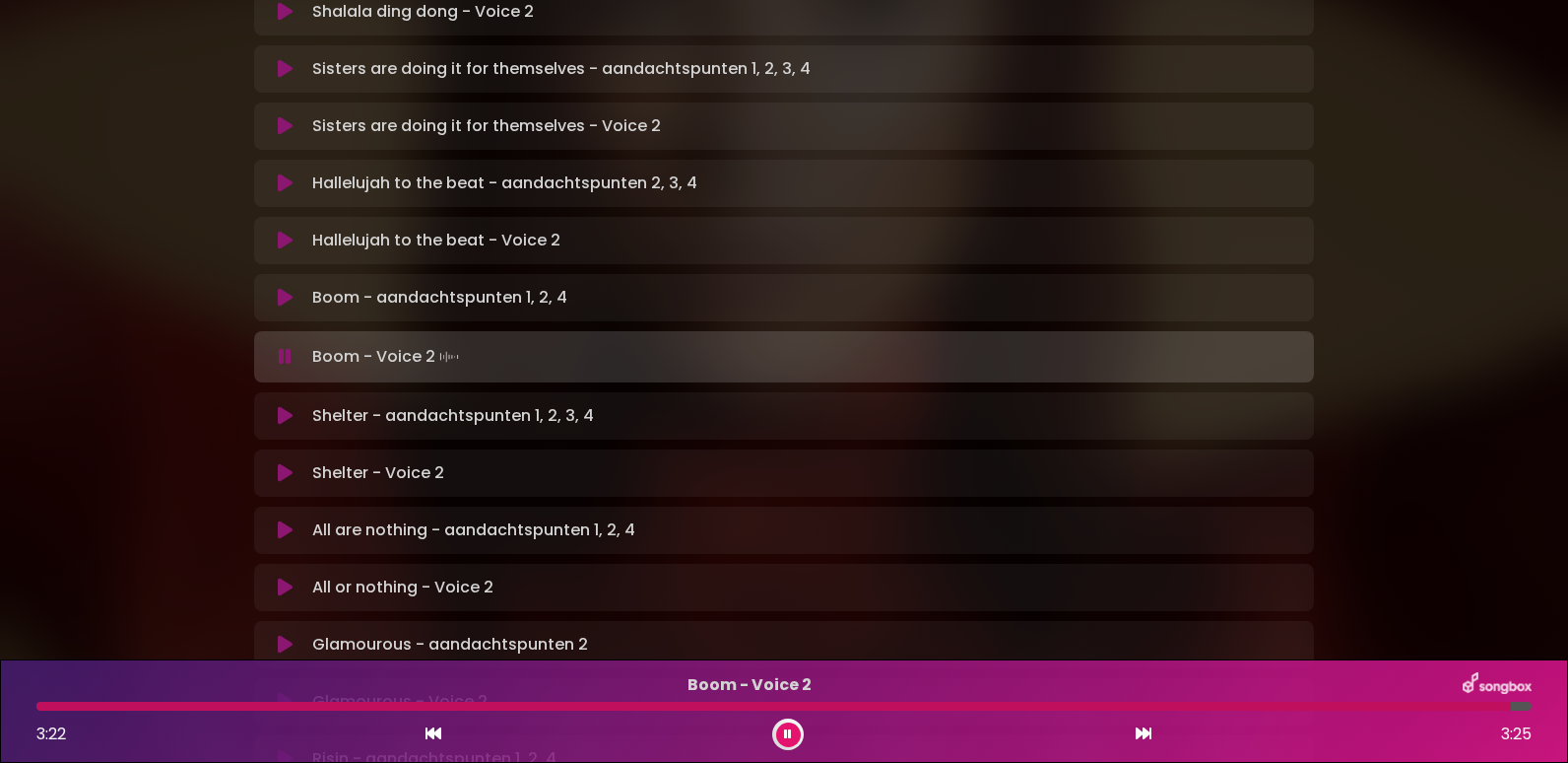
click at [791, 734] on icon at bounding box center [788, 734] width 8 height 12
